Goal: Contribute content

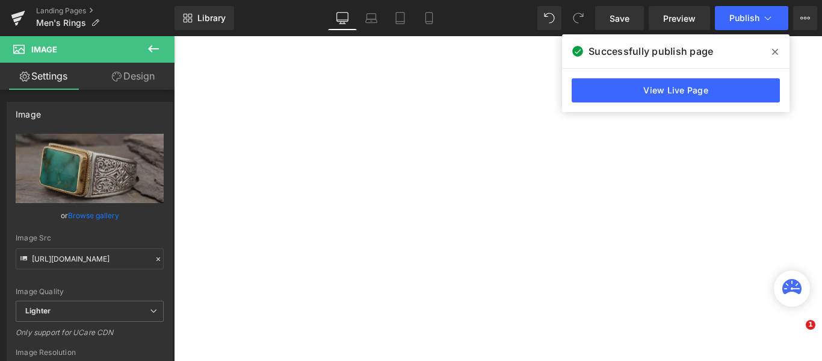
click at [775, 51] on icon at bounding box center [775, 52] width 6 height 6
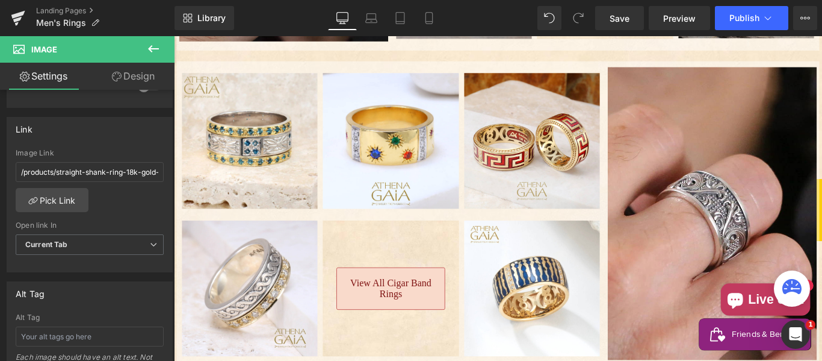
scroll to position [702, 0]
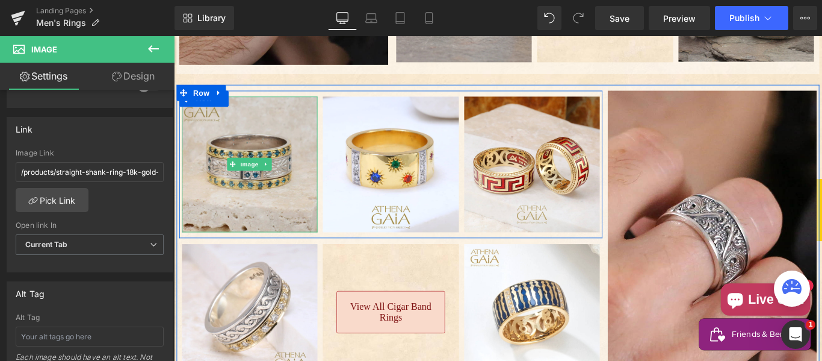
click at [286, 205] on img "Main content" at bounding box center [259, 180] width 152 height 152
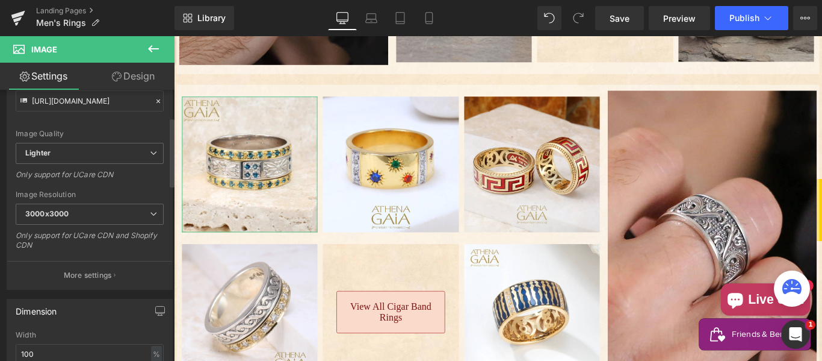
scroll to position [200, 0]
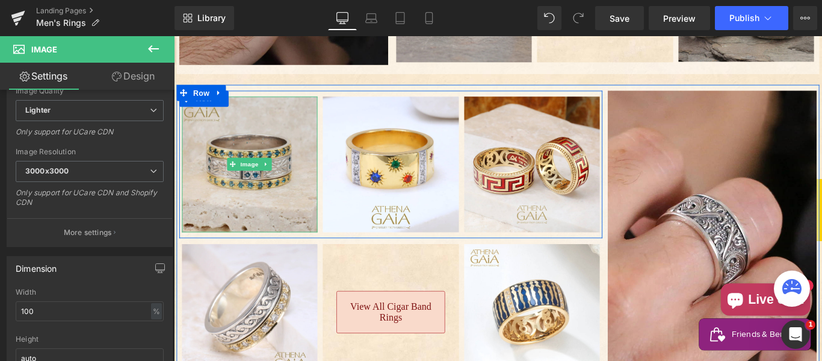
click at [276, 131] on img "Main content" at bounding box center [259, 180] width 152 height 152
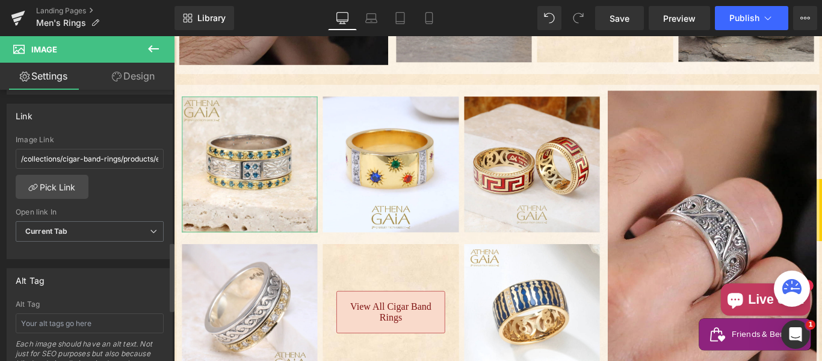
scroll to position [501, 0]
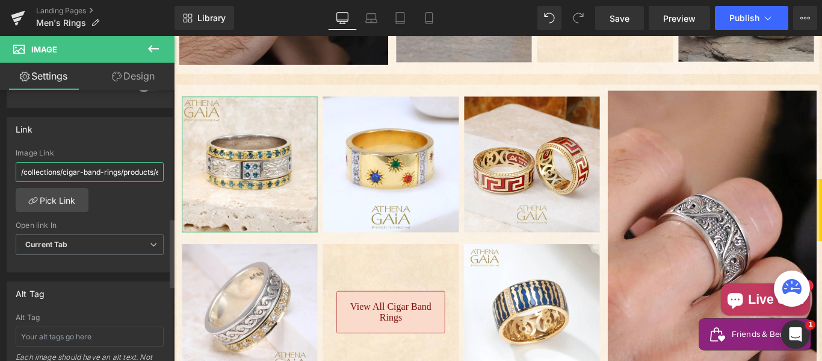
click at [70, 167] on input "/collections/cigar-band-rings/products/evangelatos-anthemion-double-gold-band-r…" at bounding box center [90, 172] width 148 height 20
paste input "products/anthemion-double-row-ring-18k-gold-sterling-silver-ring-cigar"
type input "/products/anthemion-double-row-ring-18k-gold-sterling-silver-ring-cigar-band-ri…"
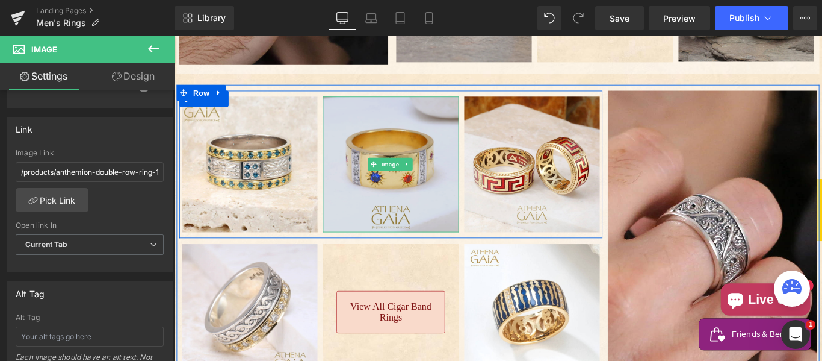
click at [403, 138] on img "Main content" at bounding box center [417, 180] width 152 height 152
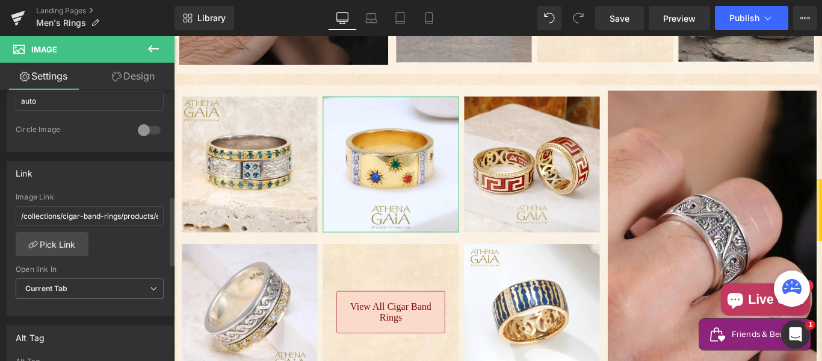
scroll to position [501, 0]
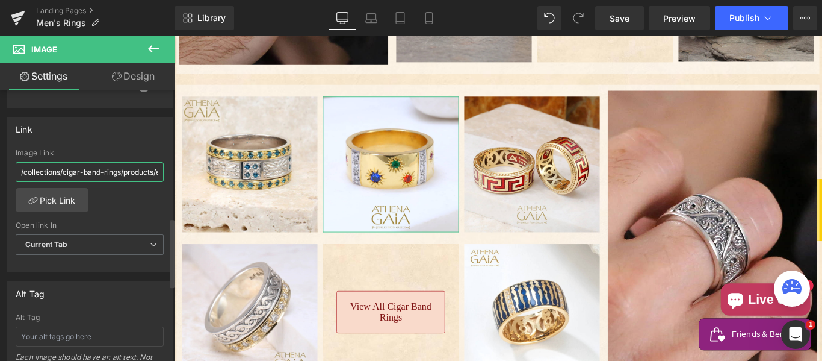
click at [90, 176] on input "/collections/cigar-band-rings/products/evangelatos-18k-gold-star-spangled-diamo…" at bounding box center [90, 172] width 148 height 20
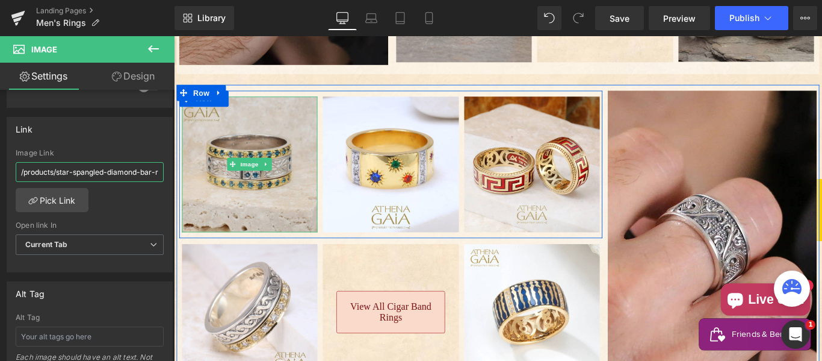
scroll to position [0, 122]
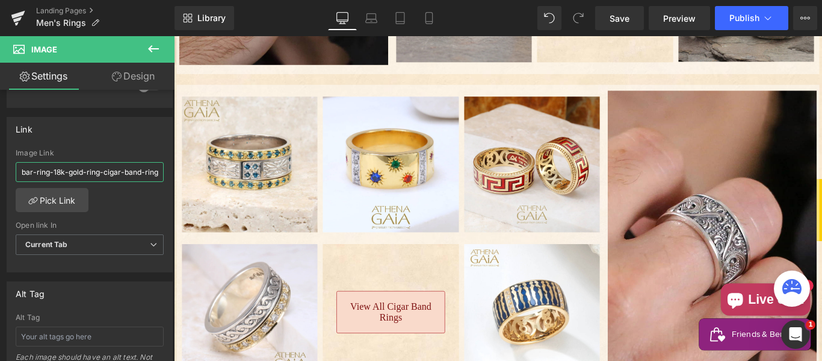
type input "/products/star-spangled-diamond-bar-ring-18k-gold-ring-cigar-band-ring"
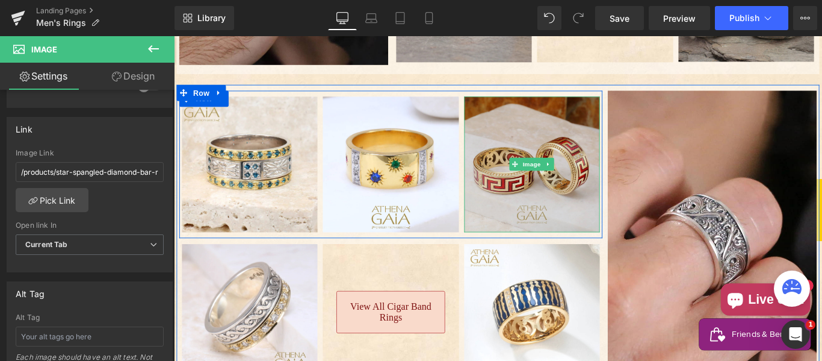
click at [547, 129] on img "Main content" at bounding box center [576, 180] width 152 height 152
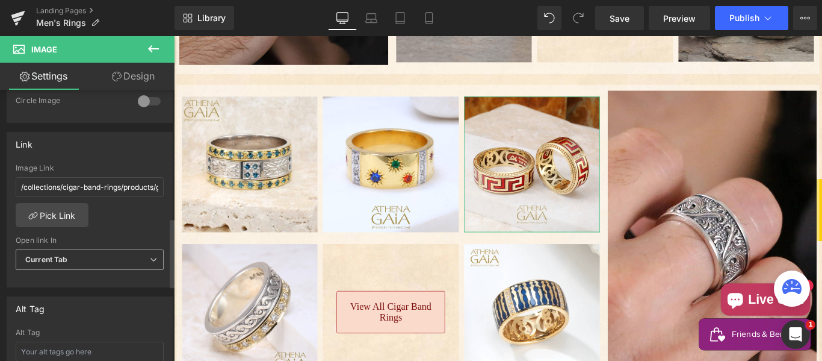
scroll to position [501, 0]
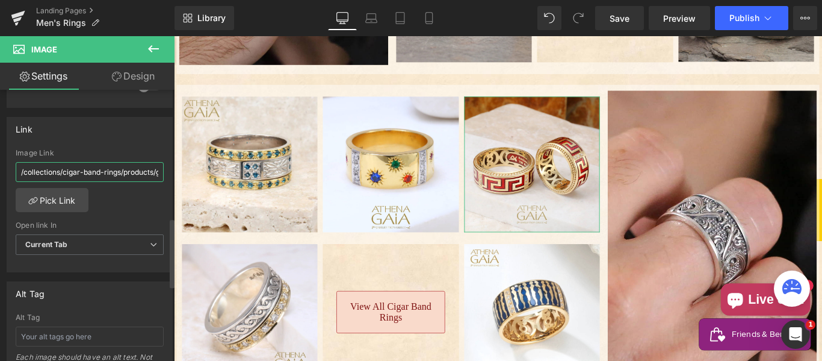
click at [74, 169] on input "/collections/cigar-band-rings/products/greek-key-enamel-band-ring" at bounding box center [90, 172] width 148 height 20
paste input "products/eternal-greek-key-enamel-ring-18k-gold-ring-cigar"
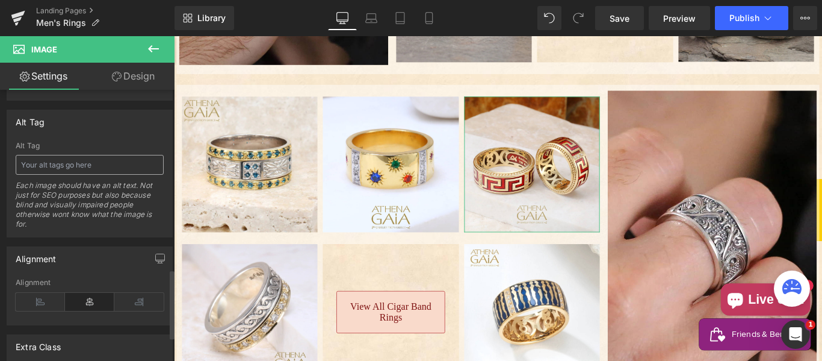
scroll to position [702, 0]
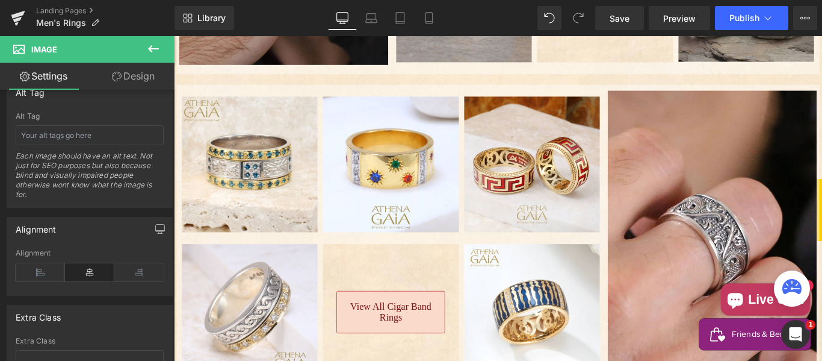
type input "/products/eternal-greek-key-enamel-ring-18k-gold-ring-cigar-band-ring"
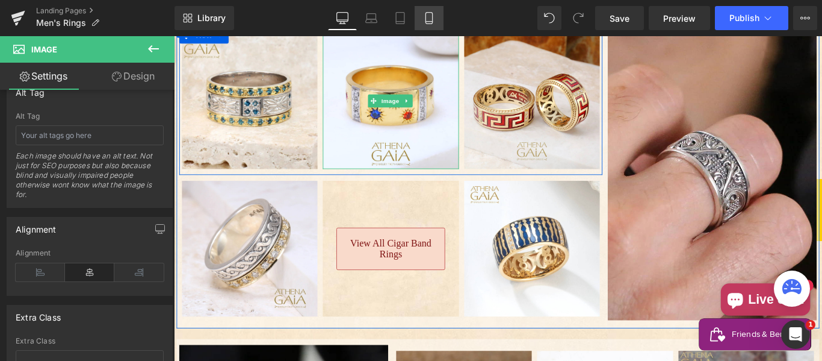
scroll to position [802, 0]
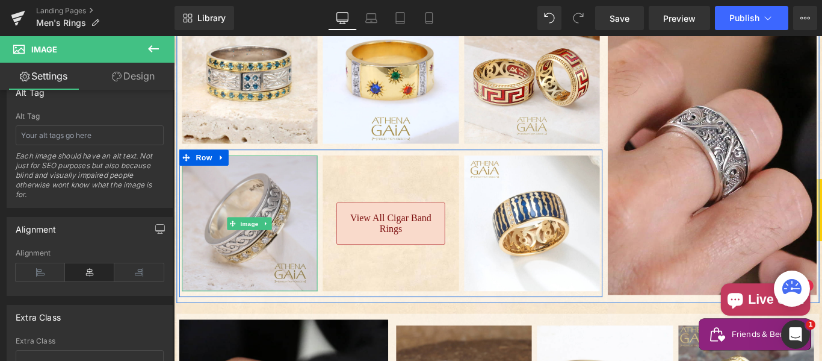
click at [238, 170] on img "Main content" at bounding box center [259, 246] width 152 height 152
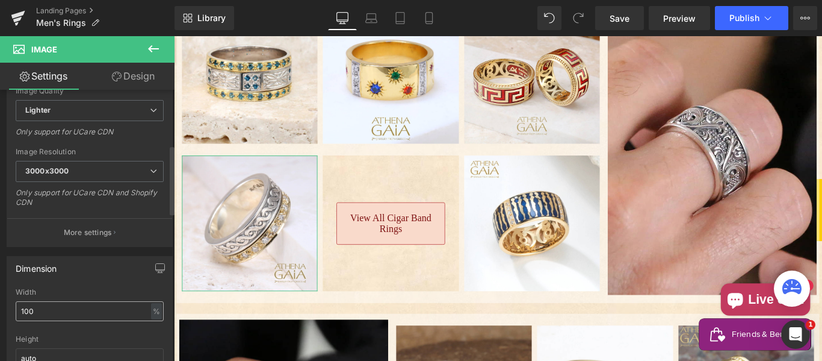
scroll to position [301, 0]
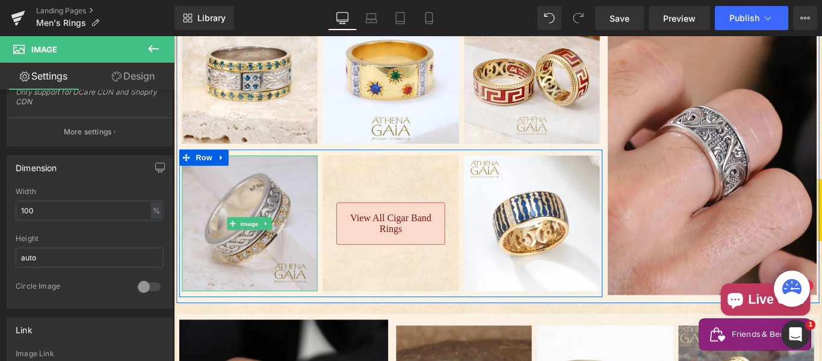
click at [200, 197] on img "Main content" at bounding box center [259, 246] width 152 height 152
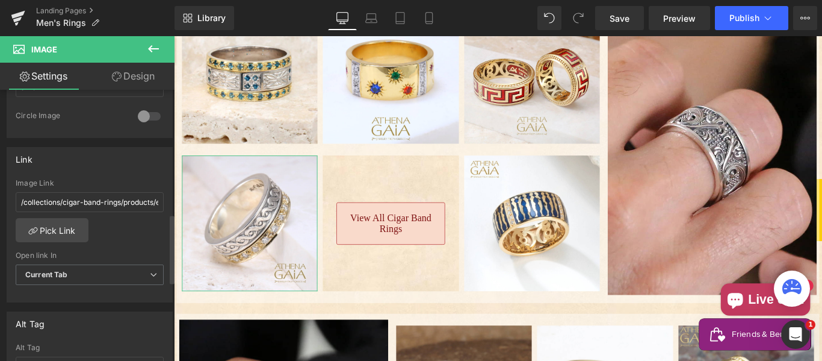
scroll to position [501, 0]
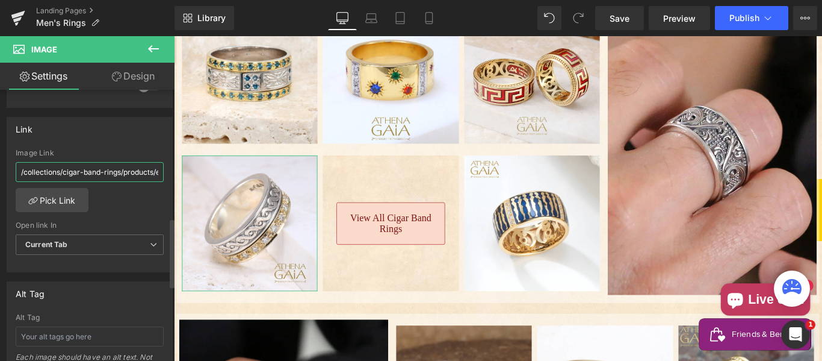
click at [87, 167] on input "/collections/cigar-band-rings/products/evangelatos-ropes-an-stones-band-ring" at bounding box center [90, 172] width 148 height 20
type input "/products/ropes-and-stones-ring-18k-gold-sterling-silver-ring-cigar-band-ring"
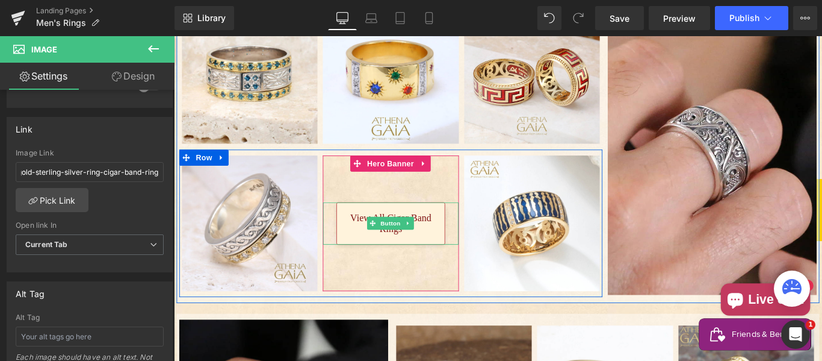
click at [368, 234] on span "View All Cigar Band Rings" at bounding box center [417, 246] width 99 height 25
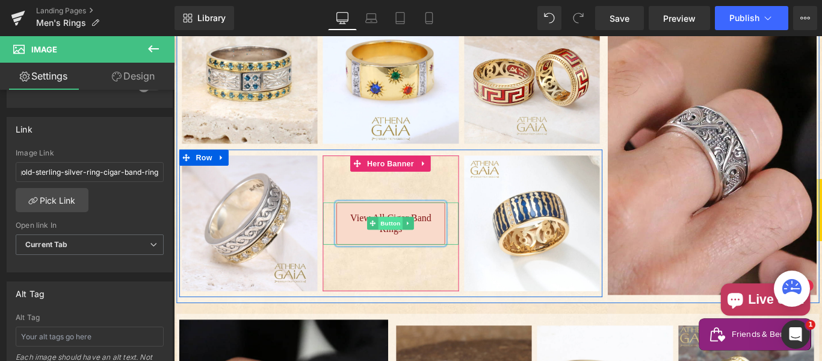
click at [414, 239] on span "Button" at bounding box center [418, 246] width 28 height 14
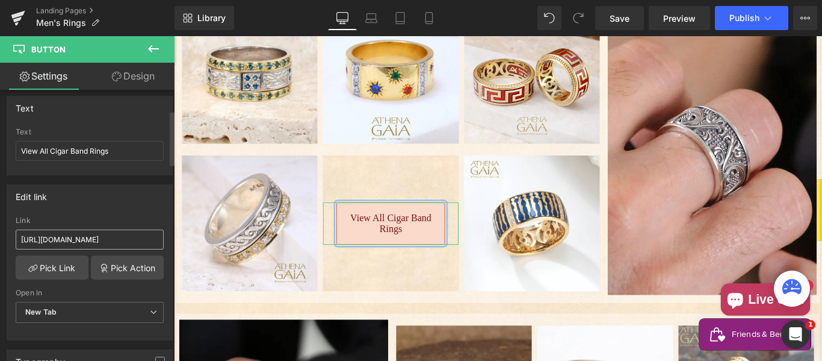
scroll to position [101, 0]
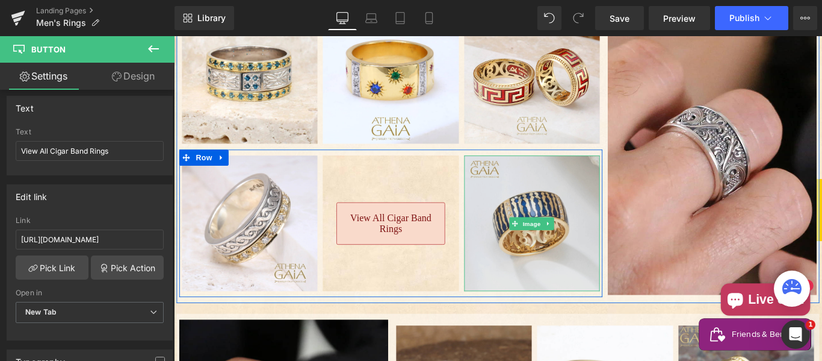
click at [550, 201] on img "Main content" at bounding box center [576, 246] width 152 height 152
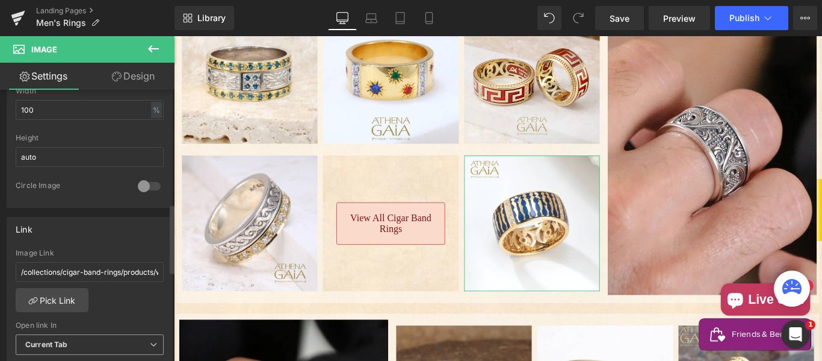
scroll to position [501, 0]
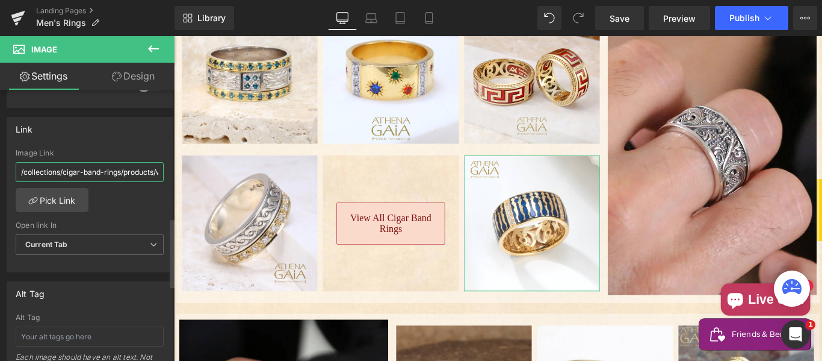
click at [76, 175] on input "/collections/cigar-band-rings/products/women-enamel-band-ring" at bounding box center [90, 172] width 148 height 20
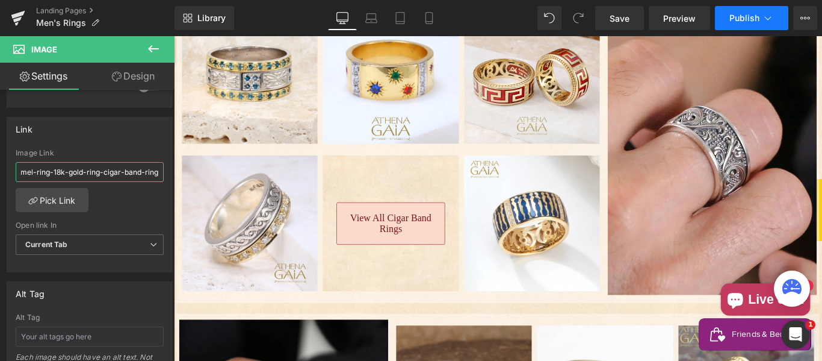
type input "/products/eternal-women-enamel-ring-18k-gold-ring-cigar-band-ring"
click at [747, 20] on span "Publish" at bounding box center [744, 18] width 30 height 10
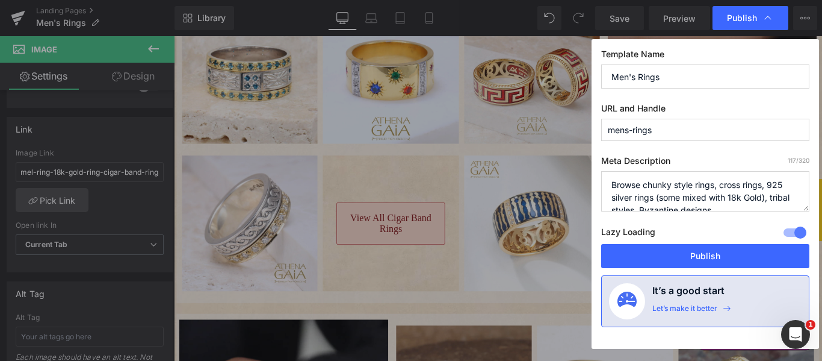
scroll to position [0, 0]
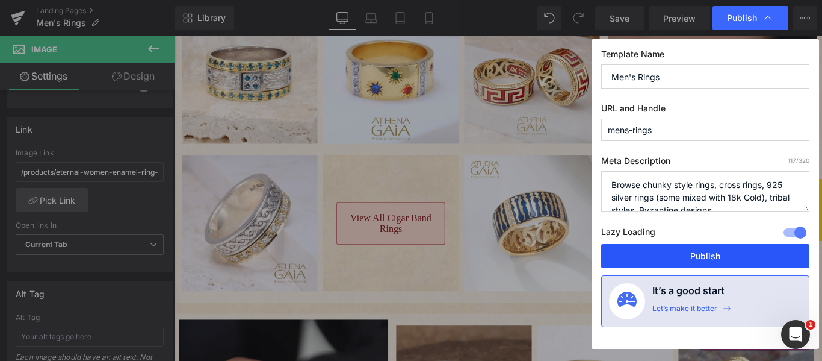
click at [668, 253] on button "Publish" at bounding box center [705, 256] width 208 height 24
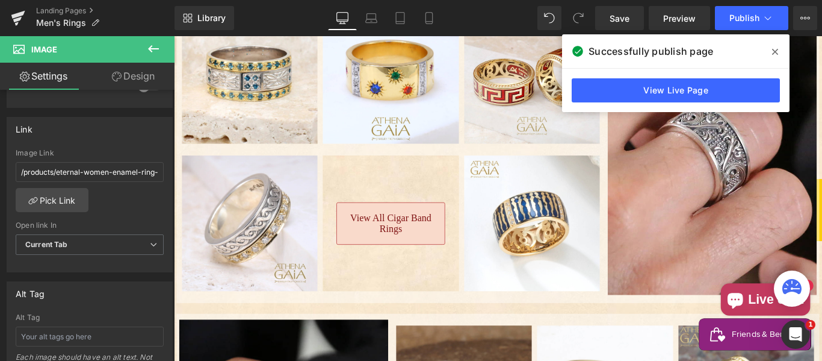
click at [0, 0] on icon at bounding box center [0, 0] width 0 height 0
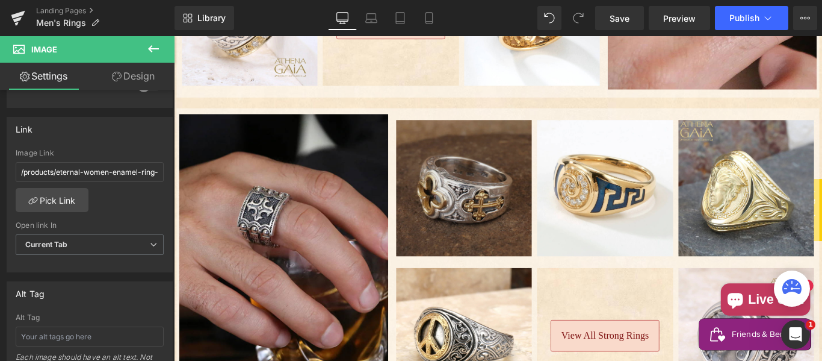
scroll to position [1103, 0]
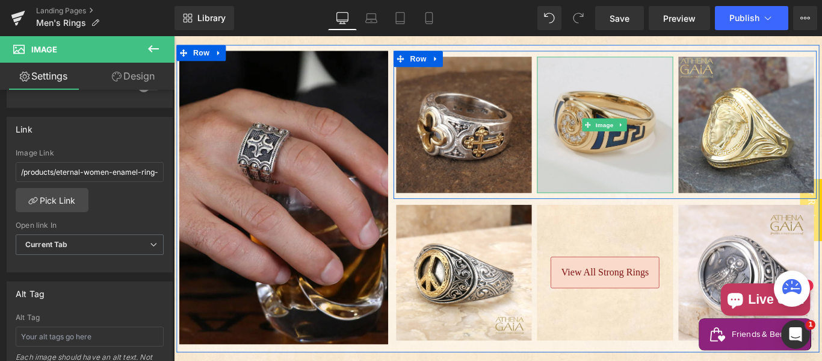
drag, startPoint x: 627, startPoint y: 89, endPoint x: 615, endPoint y: 122, distance: 35.2
click at [627, 89] on img "Main content" at bounding box center [658, 136] width 152 height 152
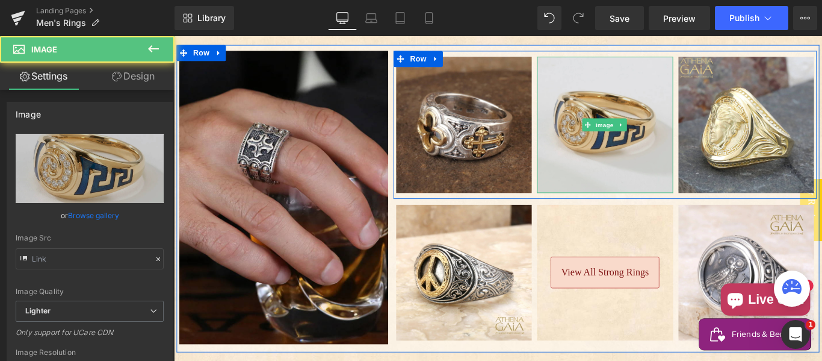
type input "[URL][DOMAIN_NAME]"
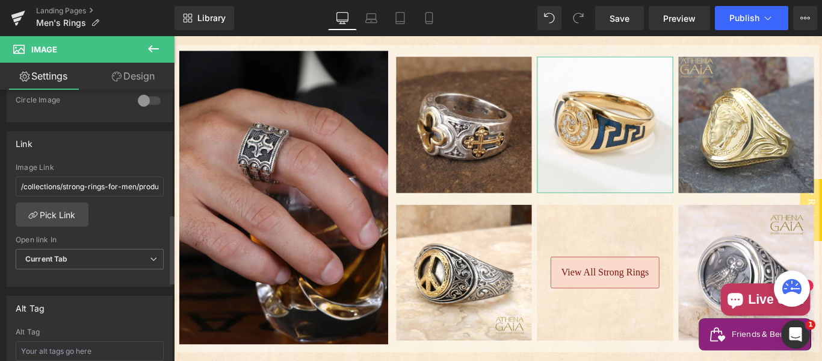
scroll to position [501, 0]
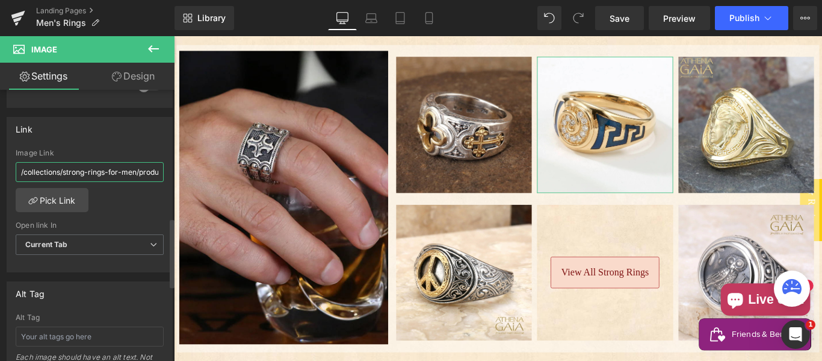
click at [89, 176] on input "/collections/strong-rings-for-men/products/greek-key-spira-tapered-band-ring" at bounding box center [90, 172] width 148 height 20
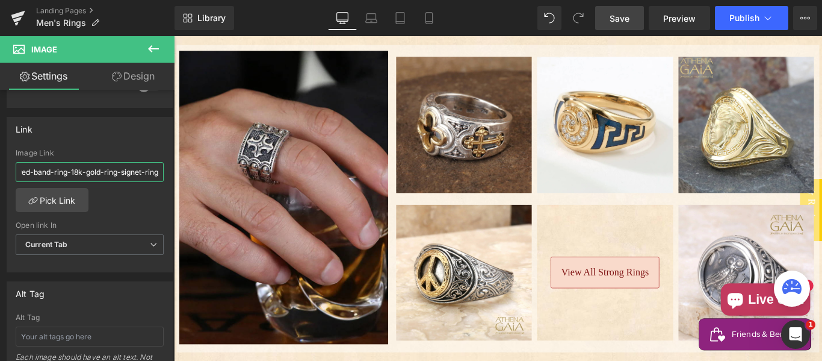
type input "/products/eternal-greek-key-spira-tapered-band-ring-18k-gold-ring-signet-ring"
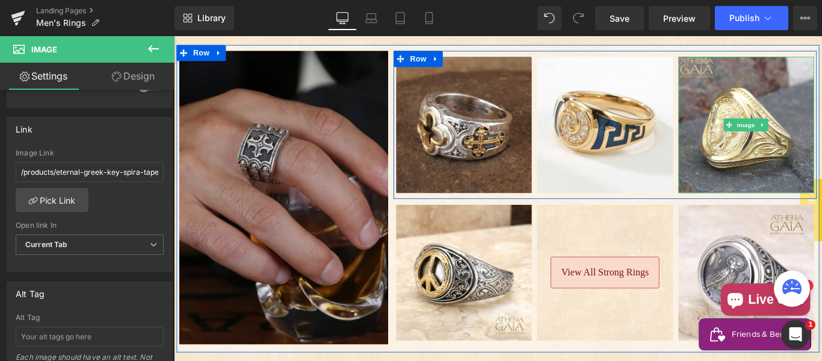
click at [772, 143] on img "Main content" at bounding box center [817, 136] width 152 height 152
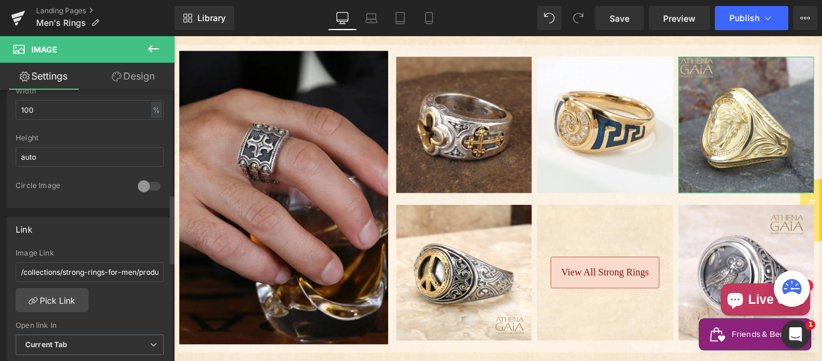
scroll to position [501, 0]
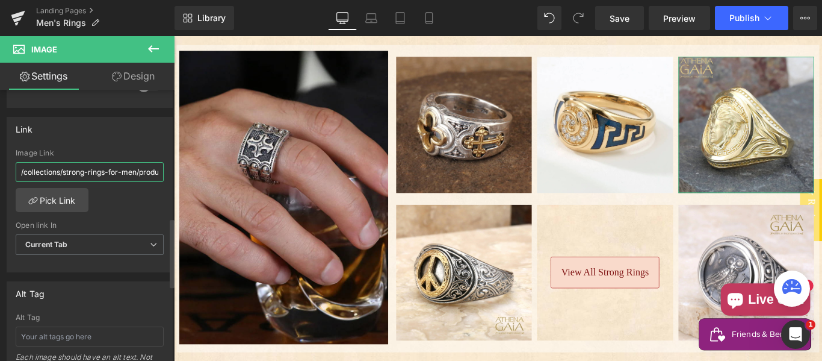
click at [85, 175] on input "/collections/strong-rings-for-men/products/18k-gold-meandering-medusa-ring" at bounding box center [90, 172] width 148 height 20
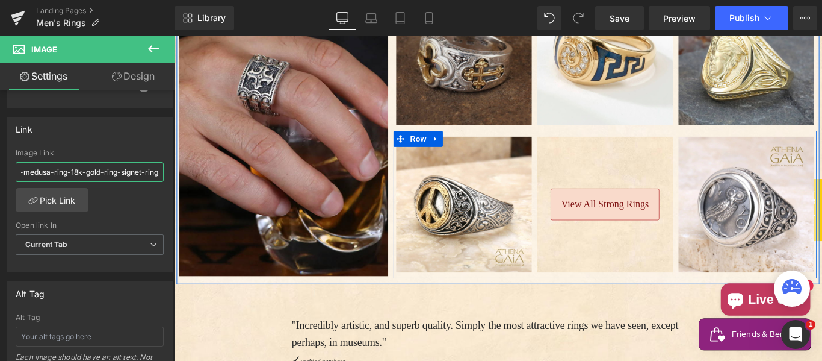
scroll to position [1204, 0]
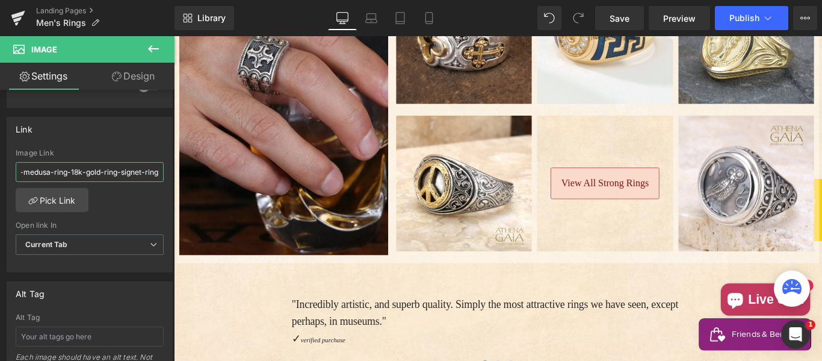
type input "/products/meandering-medusa-ring-18k-gold-ring-signet-ring"
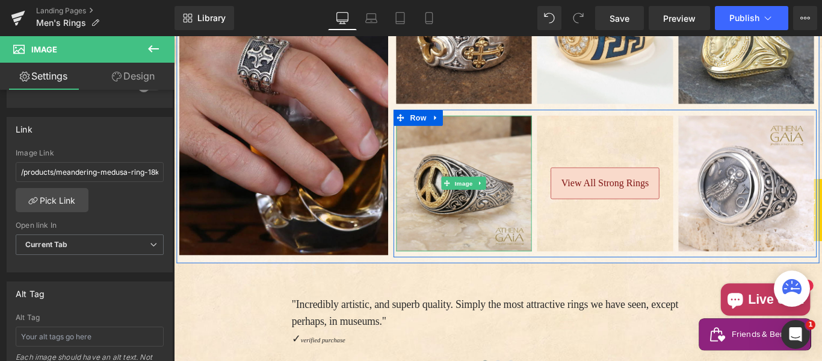
click at [509, 143] on img "Main content" at bounding box center [500, 201] width 152 height 152
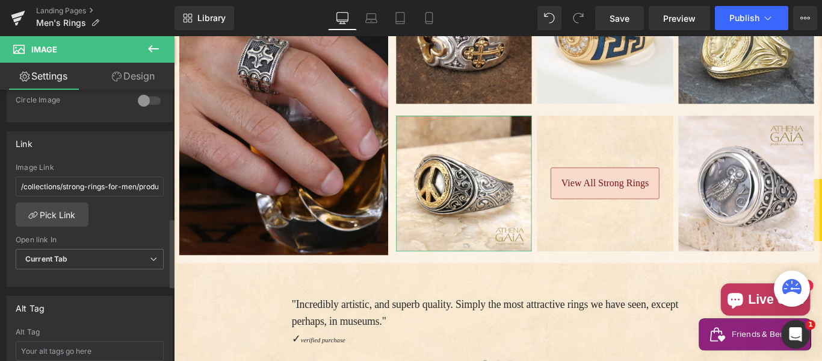
scroll to position [501, 0]
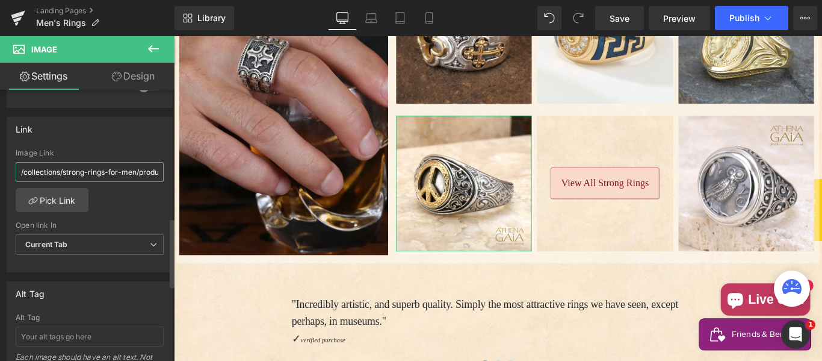
click at [97, 172] on input "/collections/strong-rings-for-men/products/gerochristo-peace-band-ring" at bounding box center [90, 172] width 148 height 20
paste input "products/peace-band-ring-18k-gold-sterling-silver-ring-signet"
type input "/products/peace-band-ring-18k-gold-sterling-silver-ring-signet-ring"
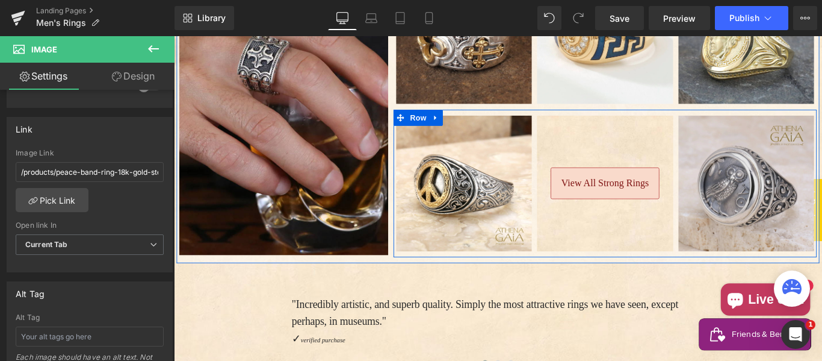
click at [767, 135] on img "Main content" at bounding box center [817, 201] width 152 height 152
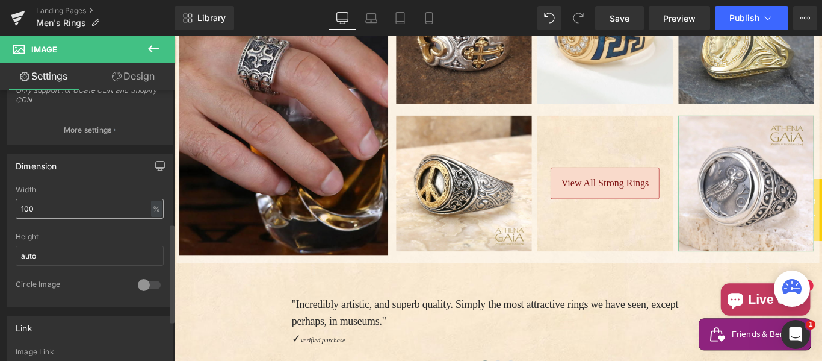
scroll to position [401, 0]
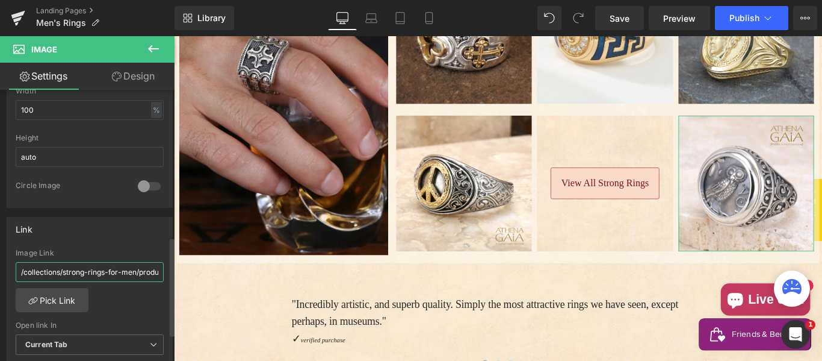
click at [75, 267] on input "/collections/strong-rings-for-men/products/athenas-owl-ring" at bounding box center [90, 272] width 148 height 20
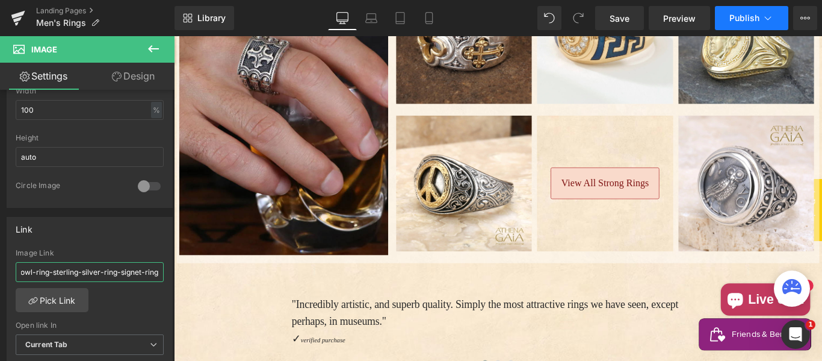
type input "/products/athenas-owl-ring-sterling-silver-ring-signet-ring"
click at [727, 20] on button "Publish" at bounding box center [751, 18] width 73 height 24
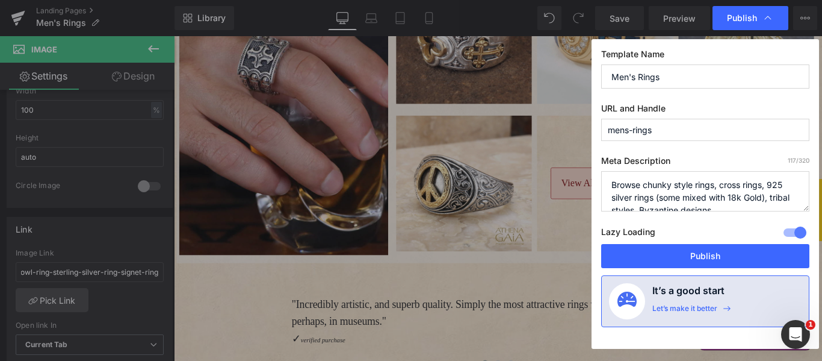
scroll to position [0, 0]
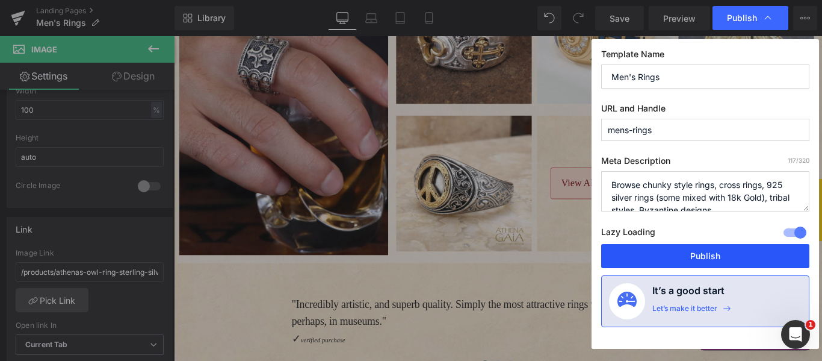
drag, startPoint x: 682, startPoint y: 253, endPoint x: 578, endPoint y: 243, distance: 105.3
click at [682, 253] on button "Publish" at bounding box center [705, 256] width 208 height 24
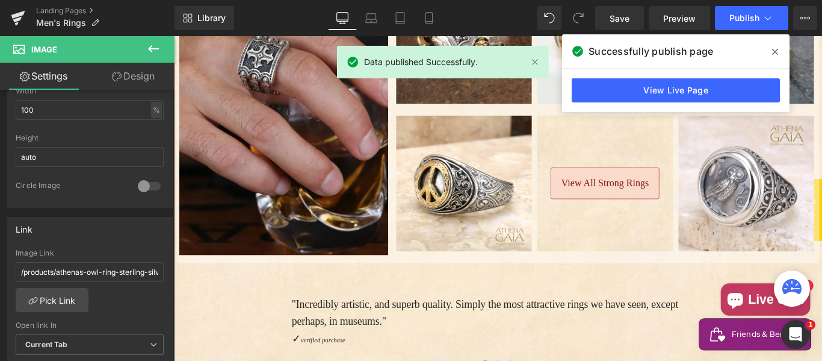
click at [777, 52] on icon at bounding box center [775, 52] width 6 height 10
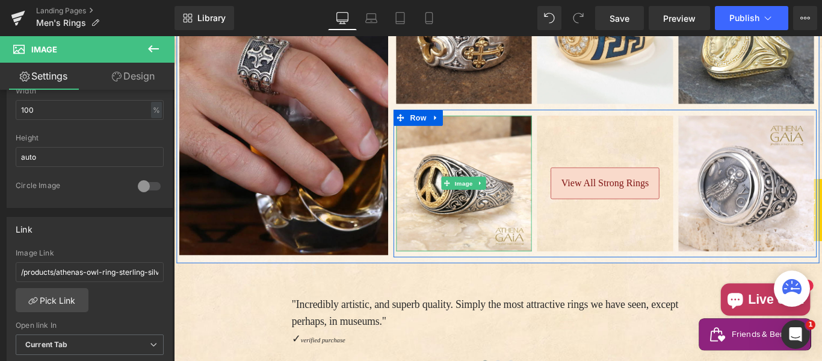
scroll to position [1103, 0]
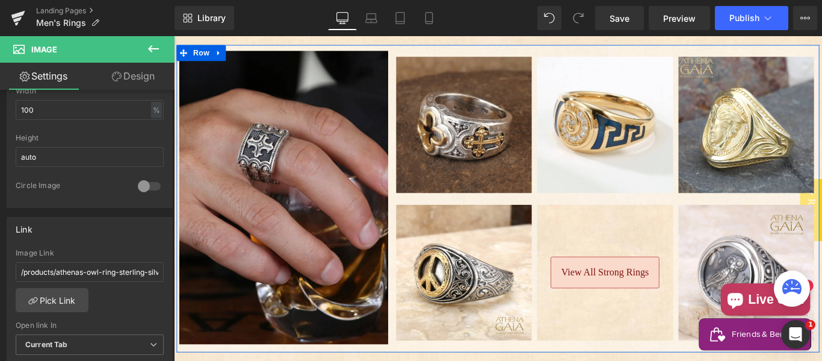
drag, startPoint x: 255, startPoint y: 247, endPoint x: 479, endPoint y: 126, distance: 255.0
click at [479, 126] on div "Image" at bounding box center [500, 136] width 152 height 152
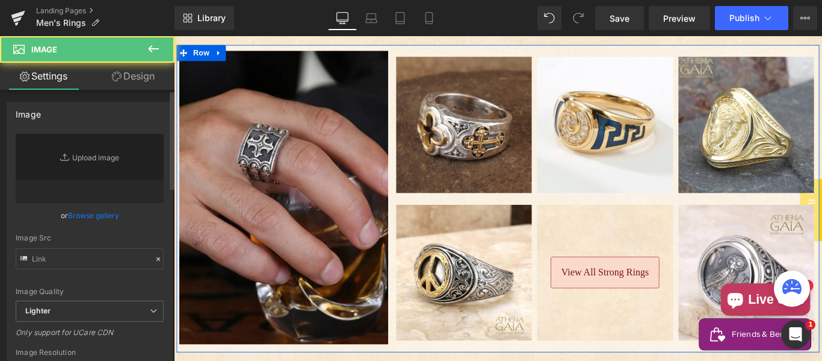
type input "[URL][DOMAIN_NAME]"
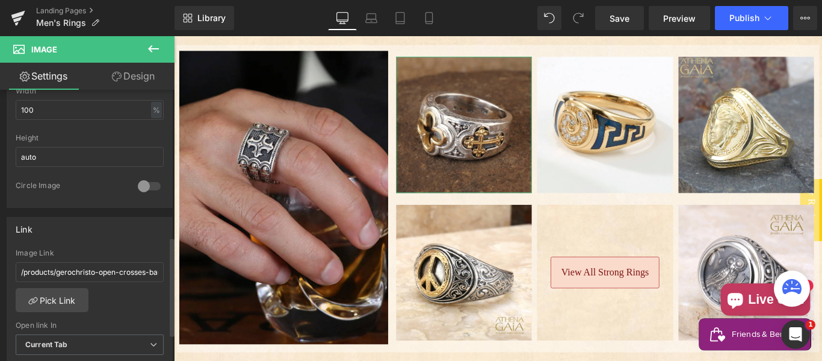
scroll to position [501, 0]
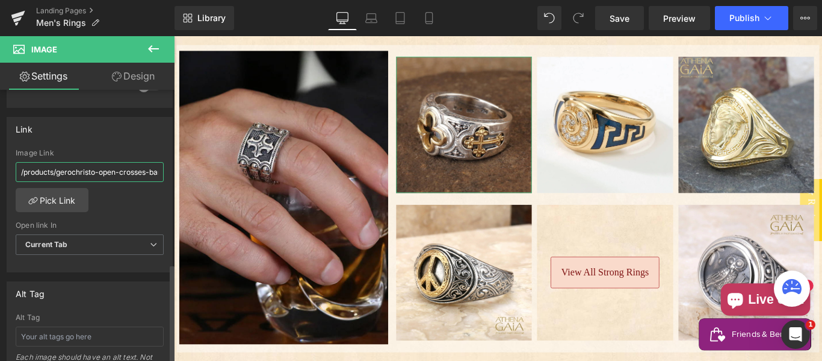
click at [89, 173] on input "/products/gerochristo-open-crosses-band-ring" at bounding box center [90, 172] width 148 height 20
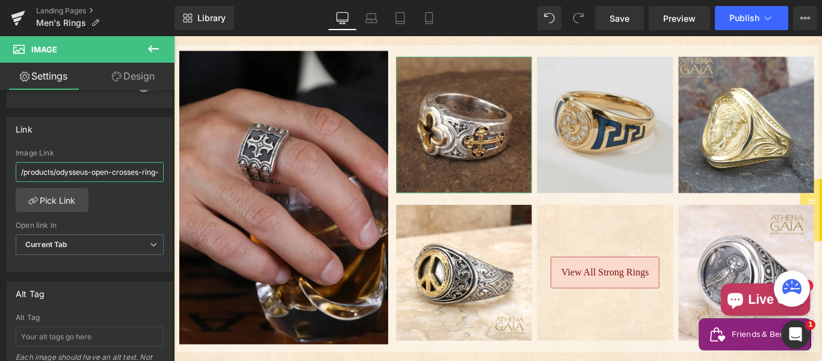
scroll to position [0, 160]
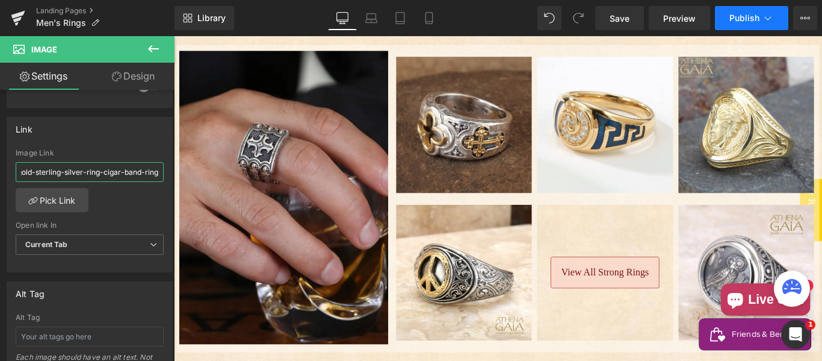
type input "/products/odysseus-open-crosses-ring-18k-gold-sterling-silver-ring-cigar-band-r…"
click at [735, 19] on span "Publish" at bounding box center [744, 18] width 30 height 10
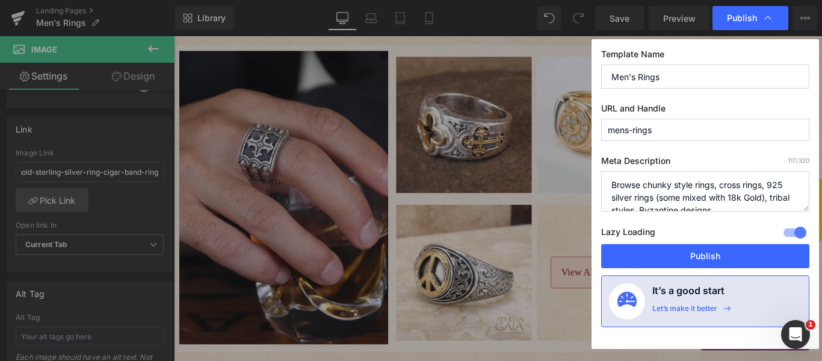
scroll to position [0, 0]
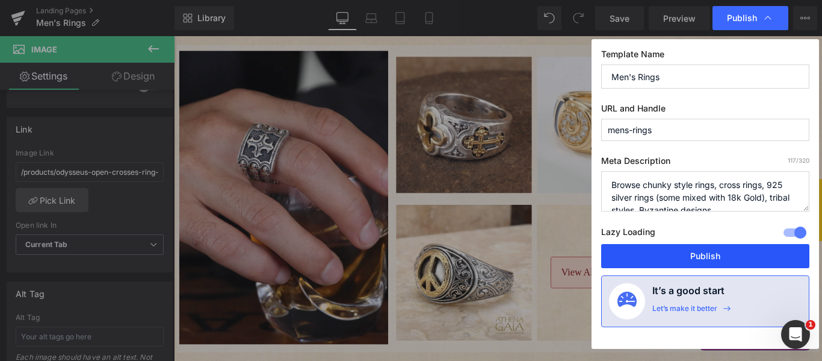
click at [669, 249] on button "Publish" at bounding box center [705, 256] width 208 height 24
